Goal: Information Seeking & Learning: Learn about a topic

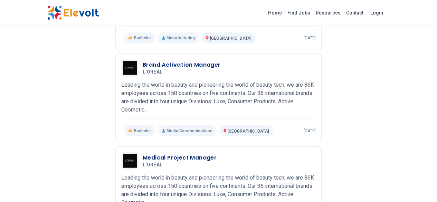
scroll to position [816, 0]
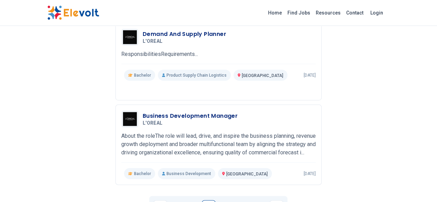
scroll to position [836, 0]
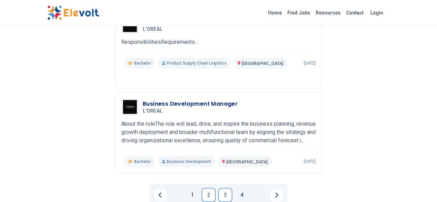
click at [224, 188] on link "3" at bounding box center [225, 195] width 14 height 14
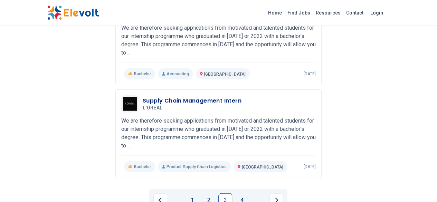
scroll to position [848, 0]
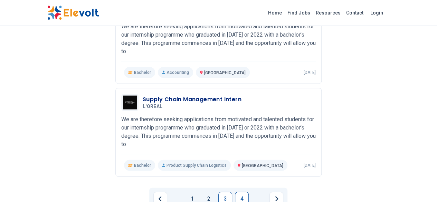
click at [240, 192] on link "4" at bounding box center [242, 199] width 14 height 14
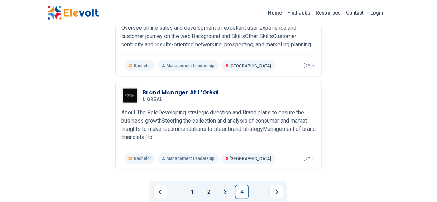
scroll to position [709, 0]
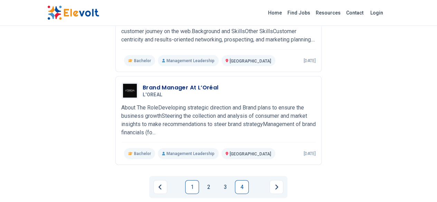
click at [193, 180] on link "1" at bounding box center [192, 187] width 14 height 14
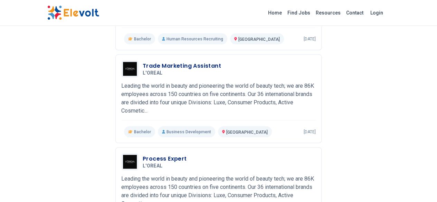
scroll to position [626, 0]
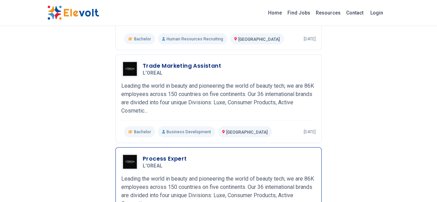
click at [206, 174] on p "Leading the world in beauty and pioneering the world of beauty tech; we are 86K…" at bounding box center [218, 190] width 194 height 33
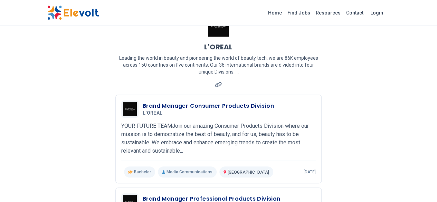
scroll to position [25, 0]
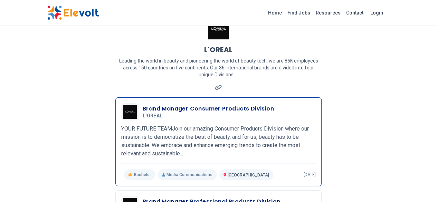
click at [191, 105] on h3 "Brand Manager Consumer Products Division" at bounding box center [208, 109] width 131 height 8
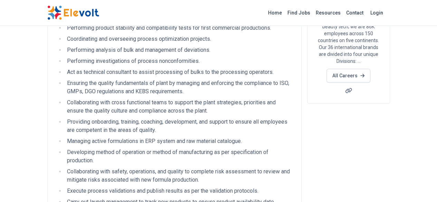
scroll to position [107, 0]
